Goal: Information Seeking & Learning: Learn about a topic

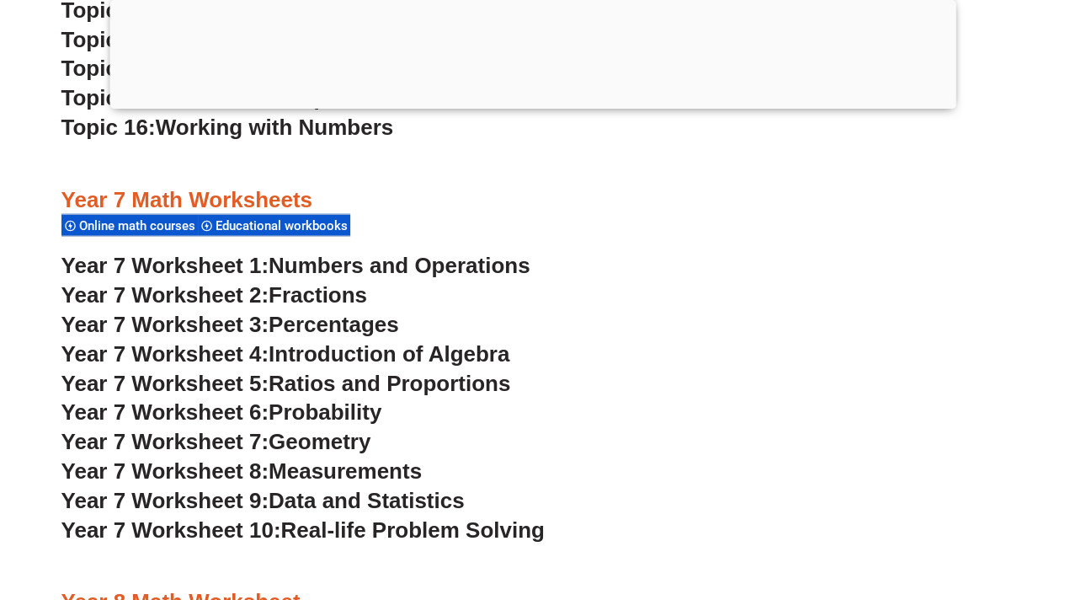
scroll to position [4910, 0]
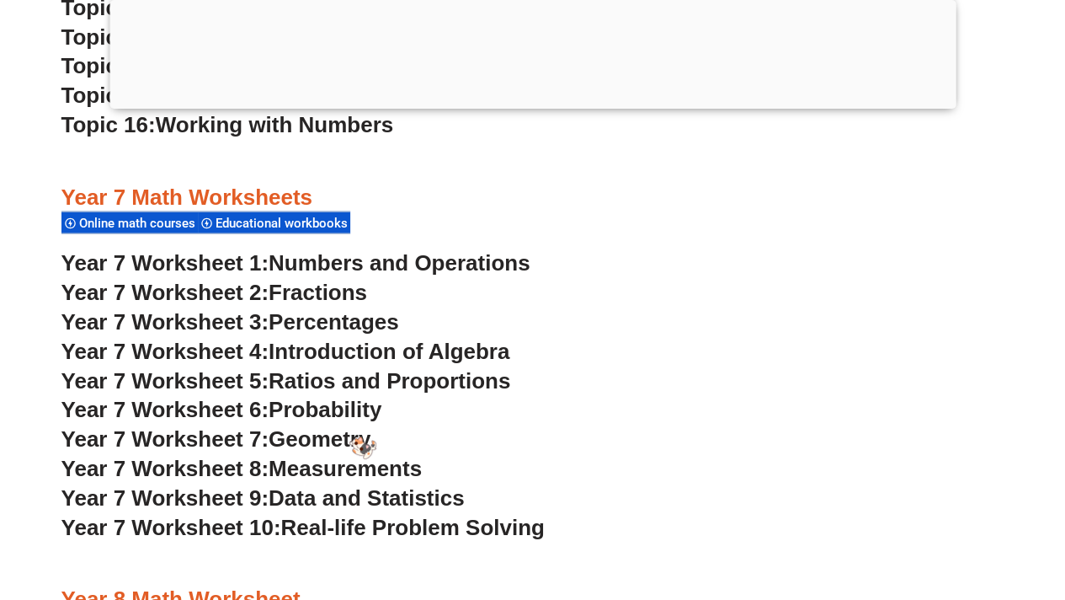
click at [350, 436] on span "Geometry" at bounding box center [320, 438] width 102 height 25
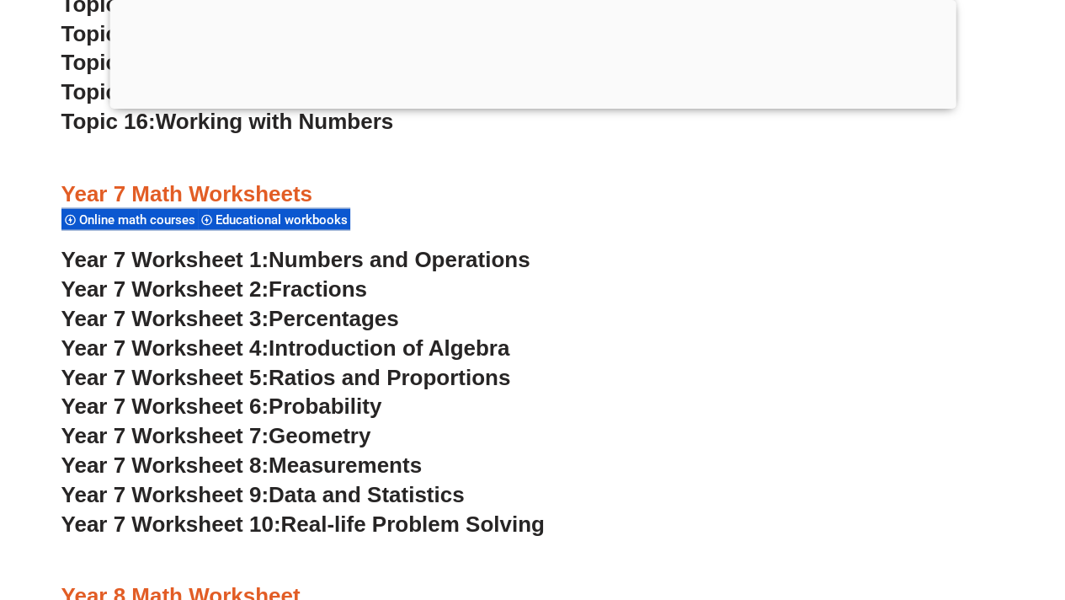
scroll to position [4963, 0]
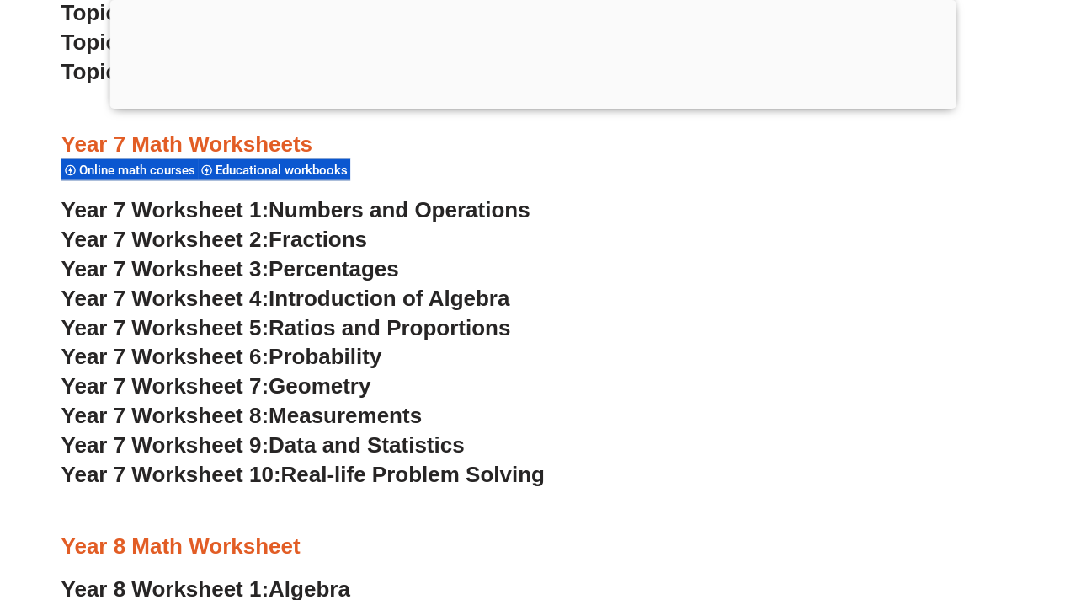
click at [405, 448] on span "Data and Statistics" at bounding box center [367, 444] width 196 height 25
click at [350, 355] on span "Probability" at bounding box center [325, 356] width 113 height 25
click at [448, 200] on span "Numbers and Operations" at bounding box center [399, 209] width 261 height 25
click at [341, 326] on span "Ratios and Proportions" at bounding box center [390, 327] width 242 height 25
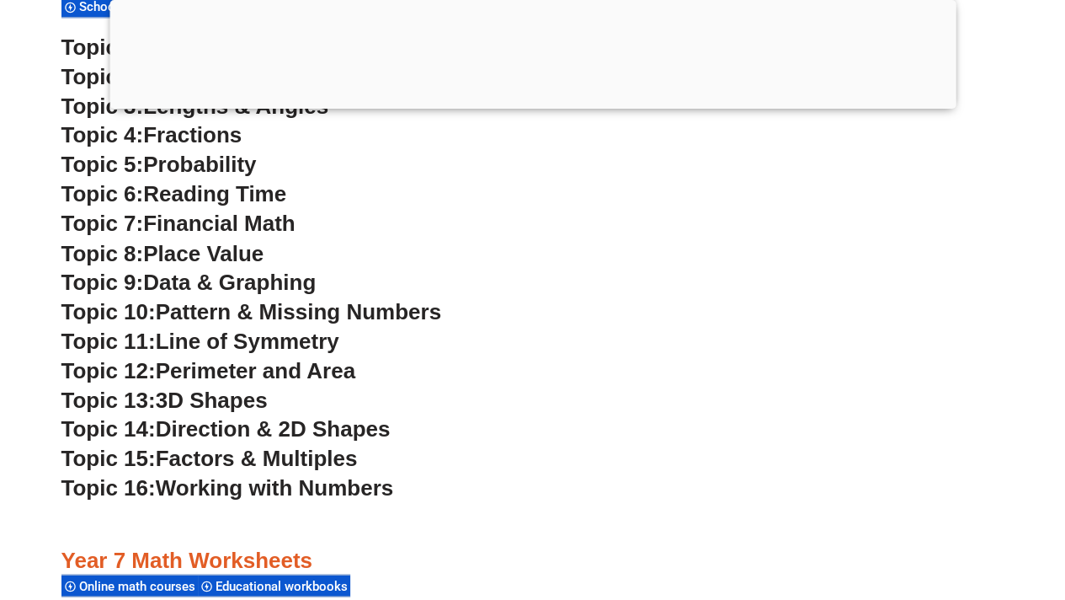
scroll to position [4546, 0]
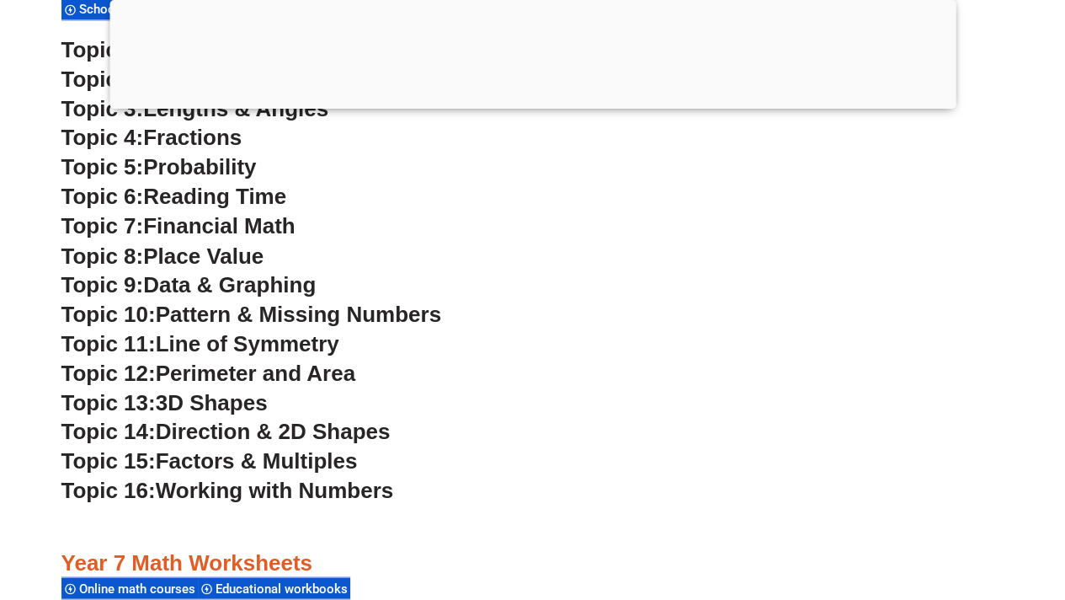
click at [263, 341] on span "Line of Symmetry" at bounding box center [248, 342] width 184 height 25
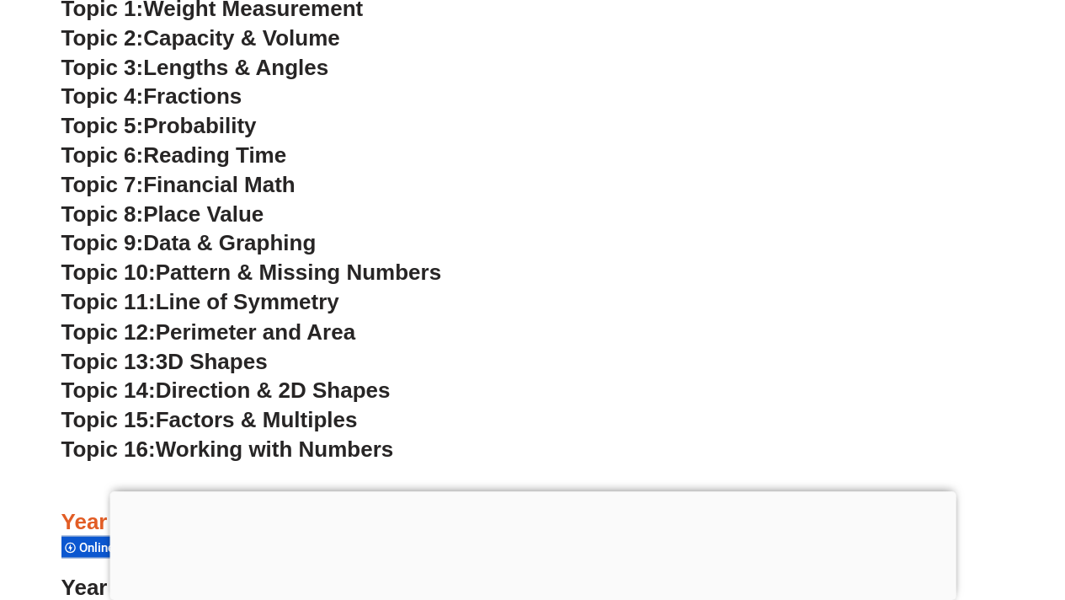
scroll to position [4459, 0]
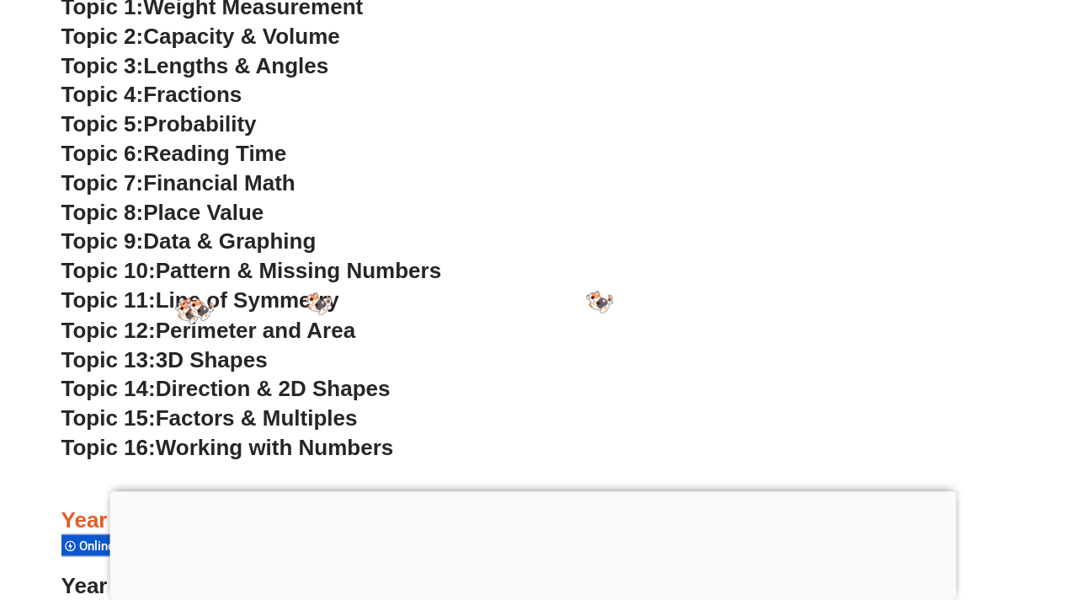
click at [182, 294] on span "Line of Symmetry" at bounding box center [248, 299] width 184 height 25
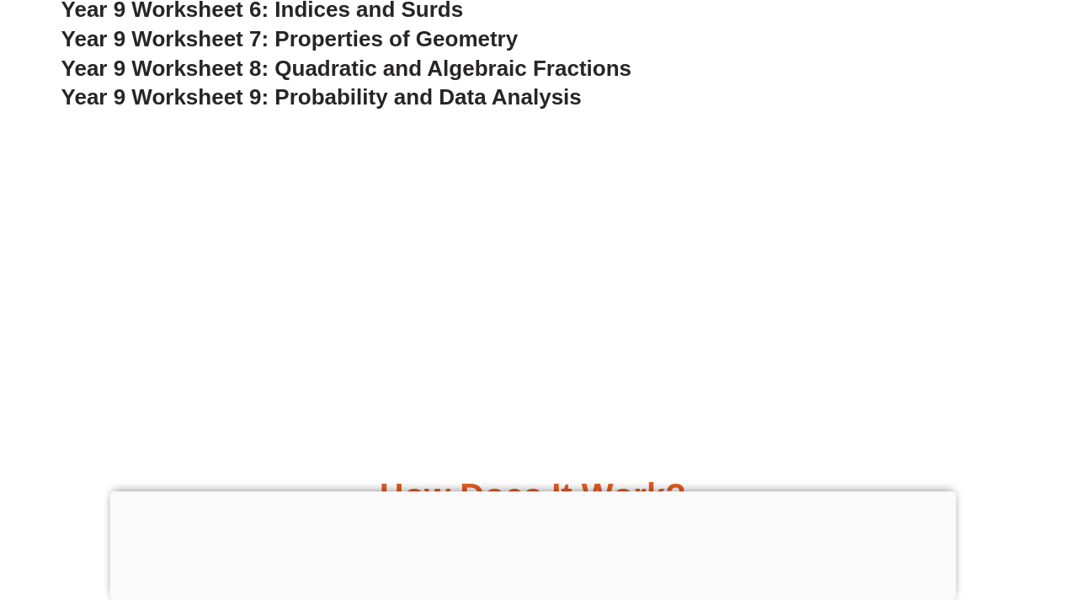
scroll to position [1478, 0]
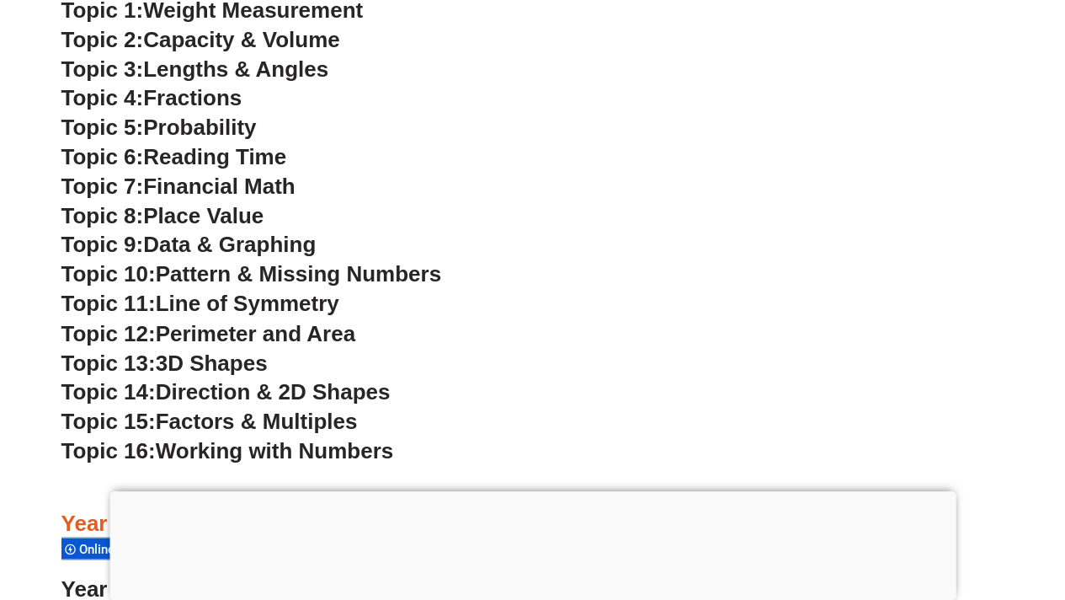
scroll to position [4459, 0]
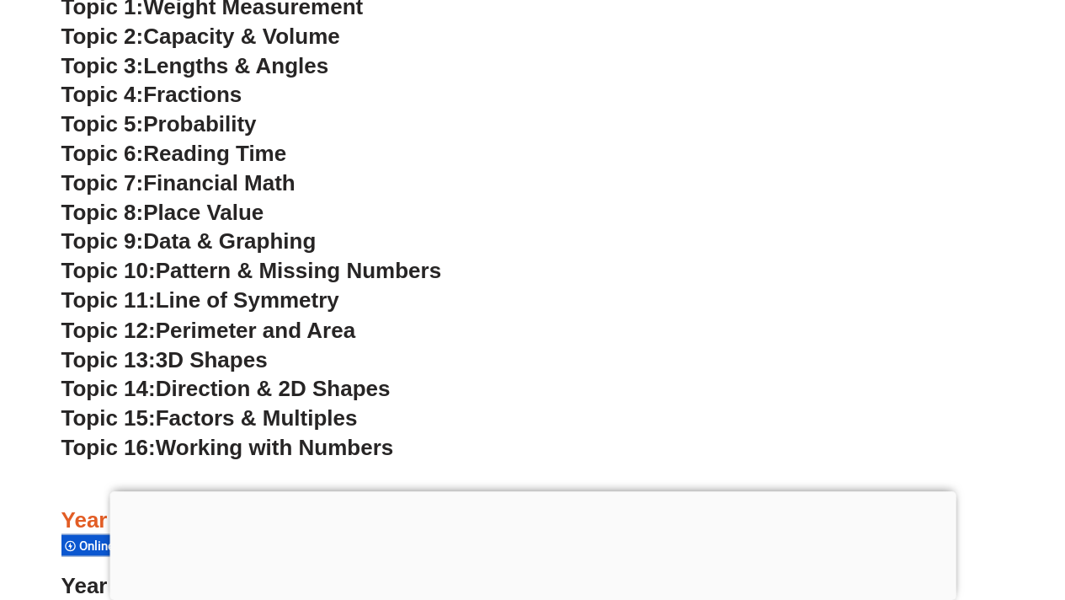
click at [291, 285] on h3 "Topic 10: Pattern & Missing Numbers" at bounding box center [532, 271] width 943 height 29
click at [294, 294] on span "Line of Symmetry" at bounding box center [248, 299] width 184 height 25
